Goal: Task Accomplishment & Management: Complete application form

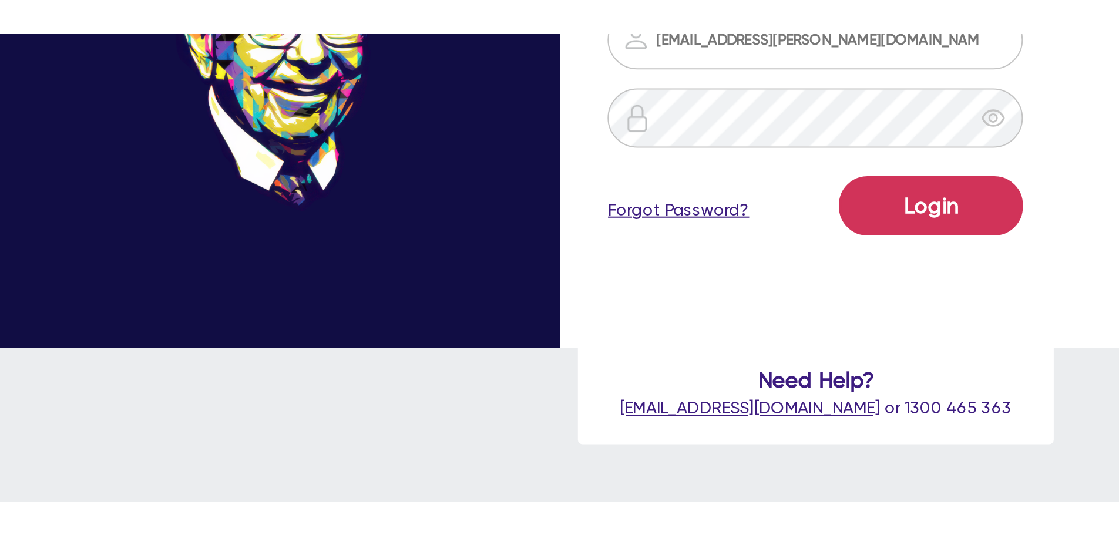
scroll to position [45, 0]
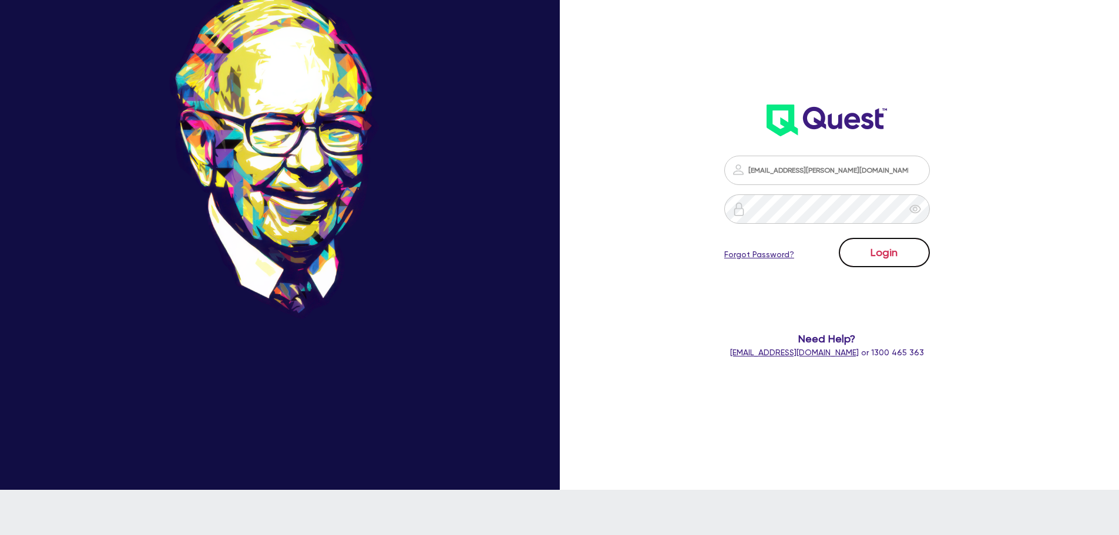
click at [911, 260] on button "Login" at bounding box center [884, 252] width 91 height 29
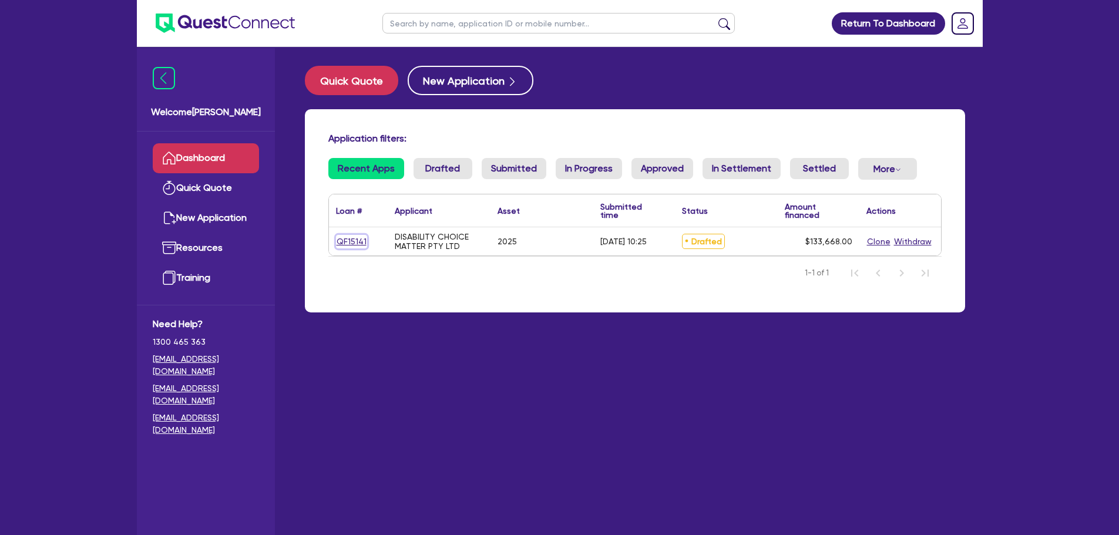
click at [356, 241] on link "QF15141" at bounding box center [351, 242] width 31 height 14
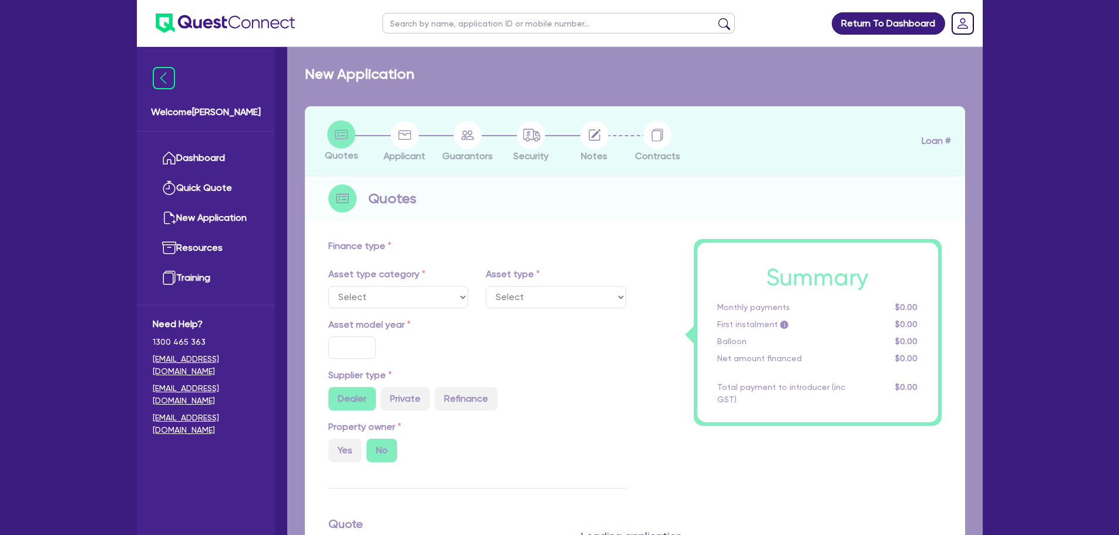
select select "CARS_AND_LIGHT_TRUCKS"
type input "2025"
type input "167,668"
type input "34,000"
type input "13"
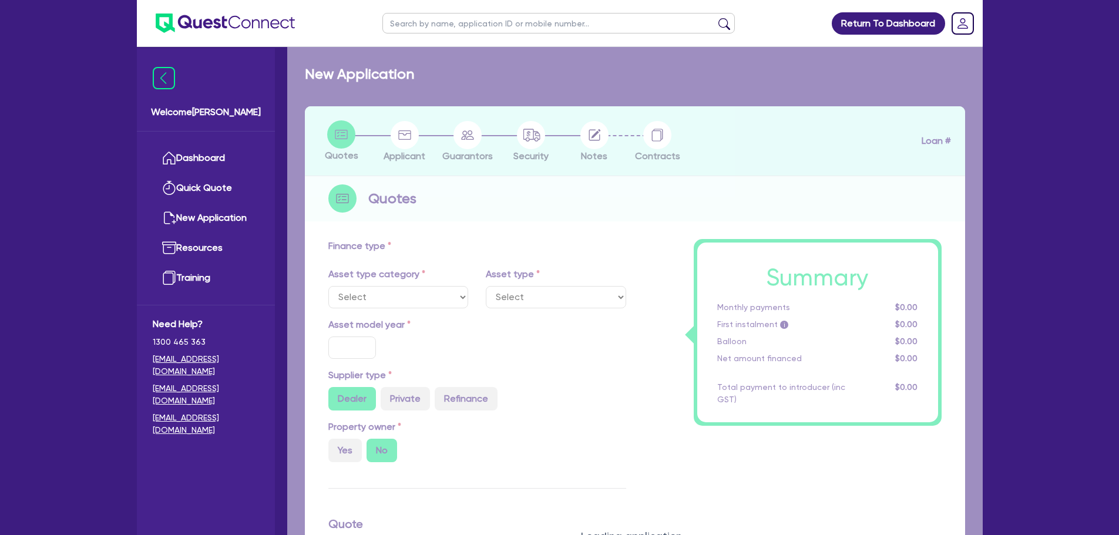
type input "17,376.84"
type input "17.95"
type input "1,400"
select select "PASSENGER_VEHICLES"
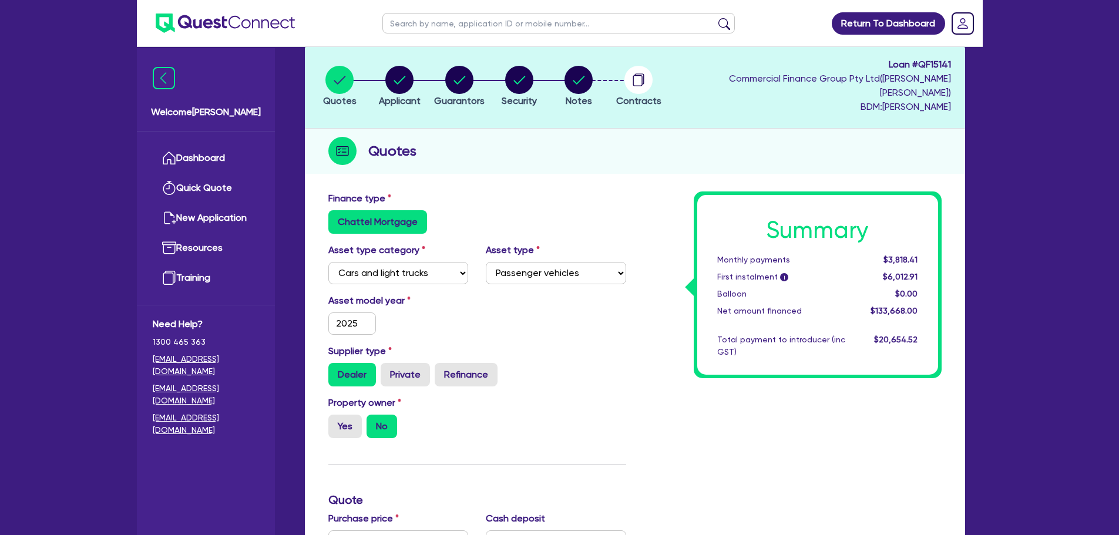
scroll to position [59, 0]
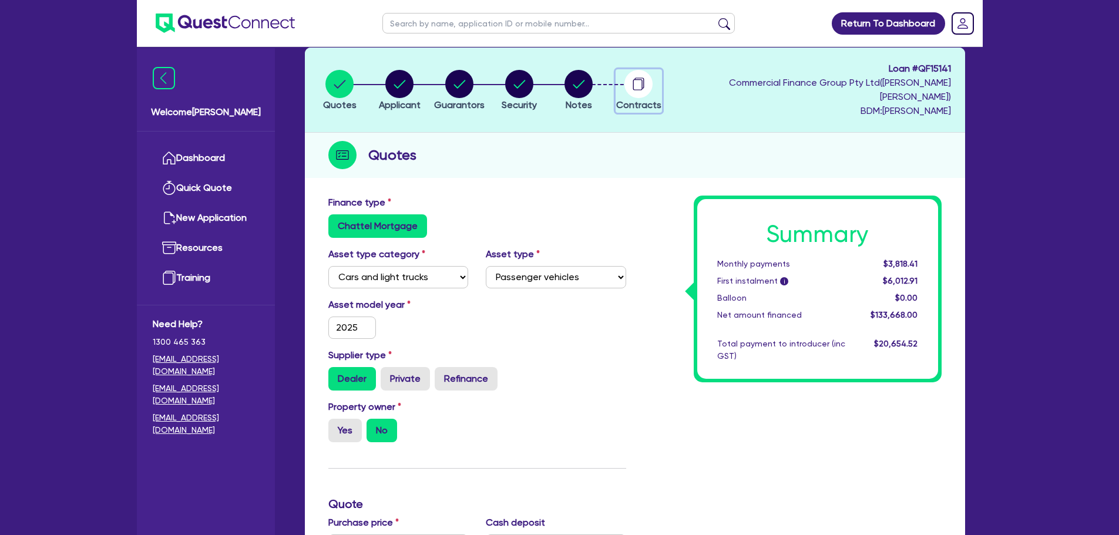
click at [652, 79] on circle "button" at bounding box center [638, 84] width 28 height 28
